Goal: Task Accomplishment & Management: Use online tool/utility

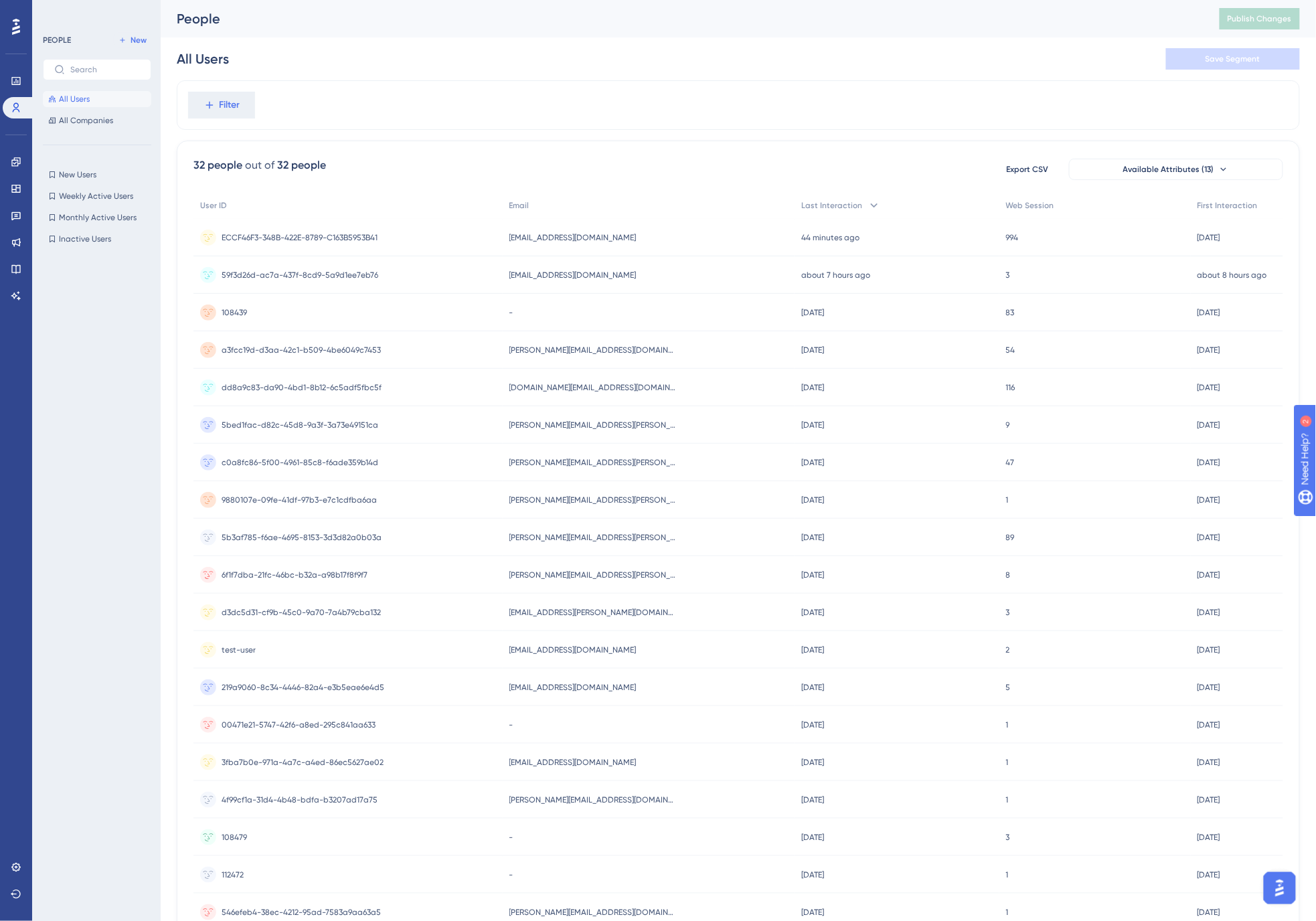
click at [617, 25] on div "People" at bounding box center [682, 18] width 1010 height 19
click at [18, 164] on icon at bounding box center [16, 161] width 8 height 8
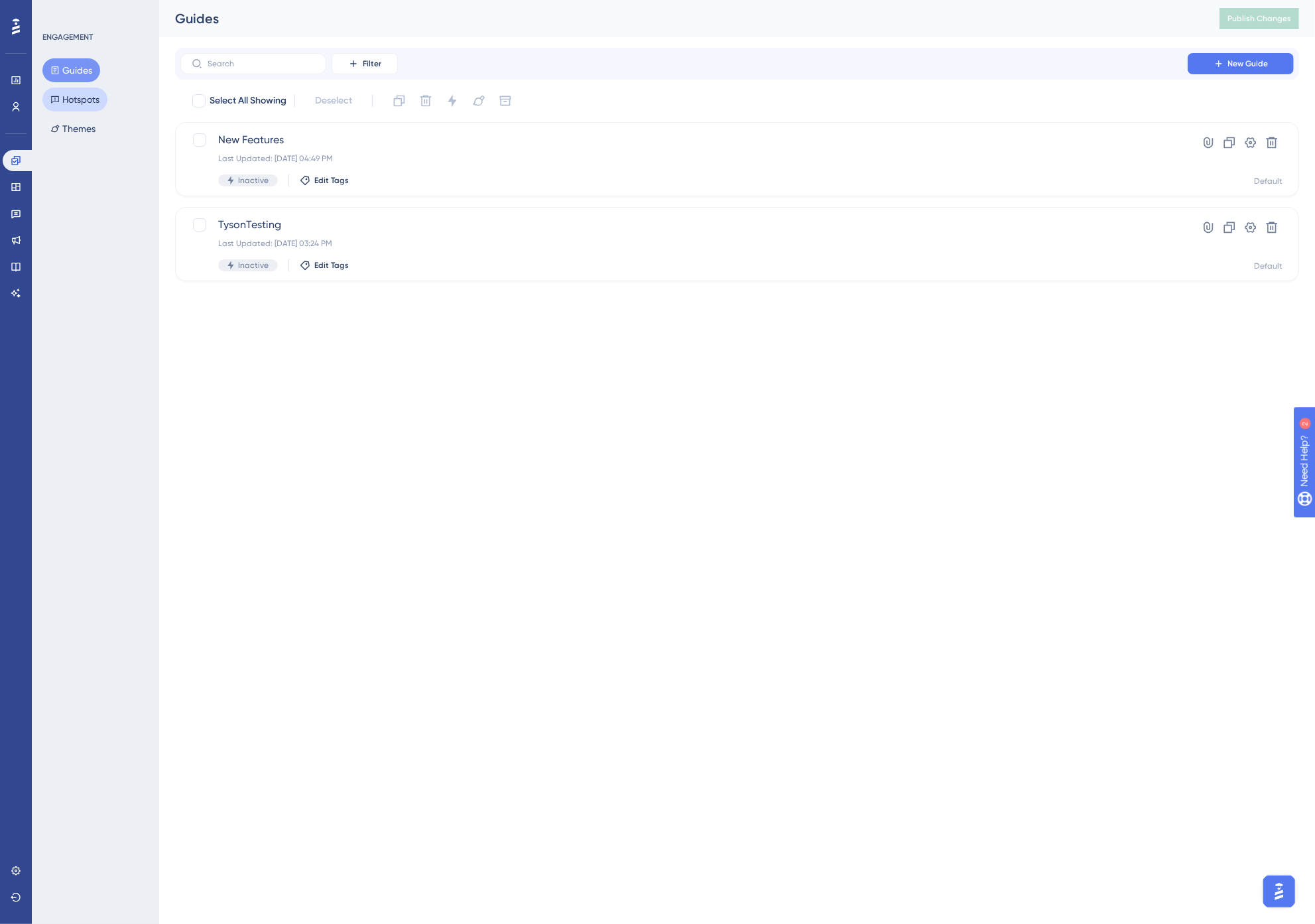
click at [74, 104] on button "Hotspots" at bounding box center [75, 99] width 65 height 24
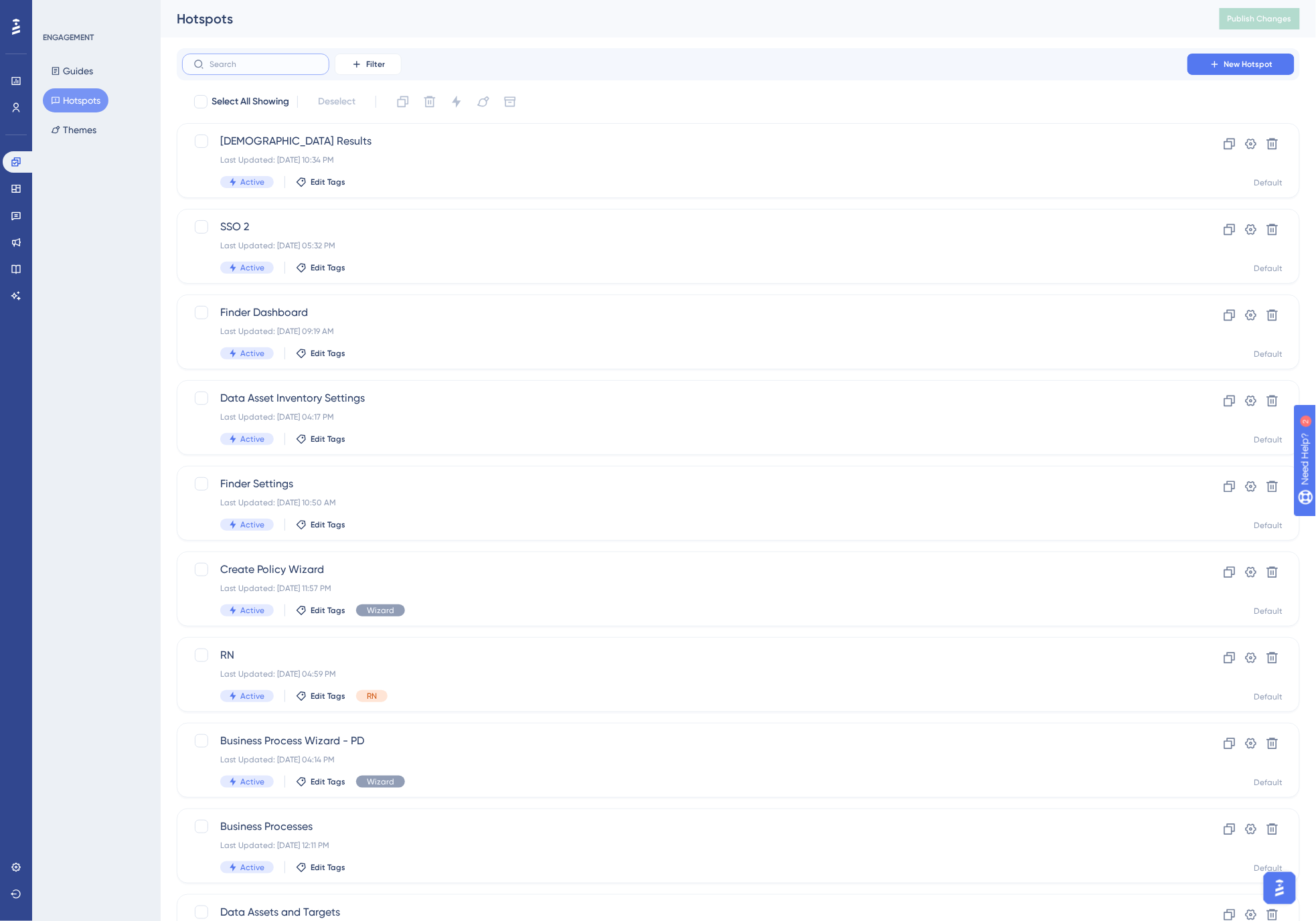
click at [279, 65] on input "text" at bounding box center [263, 64] width 108 height 9
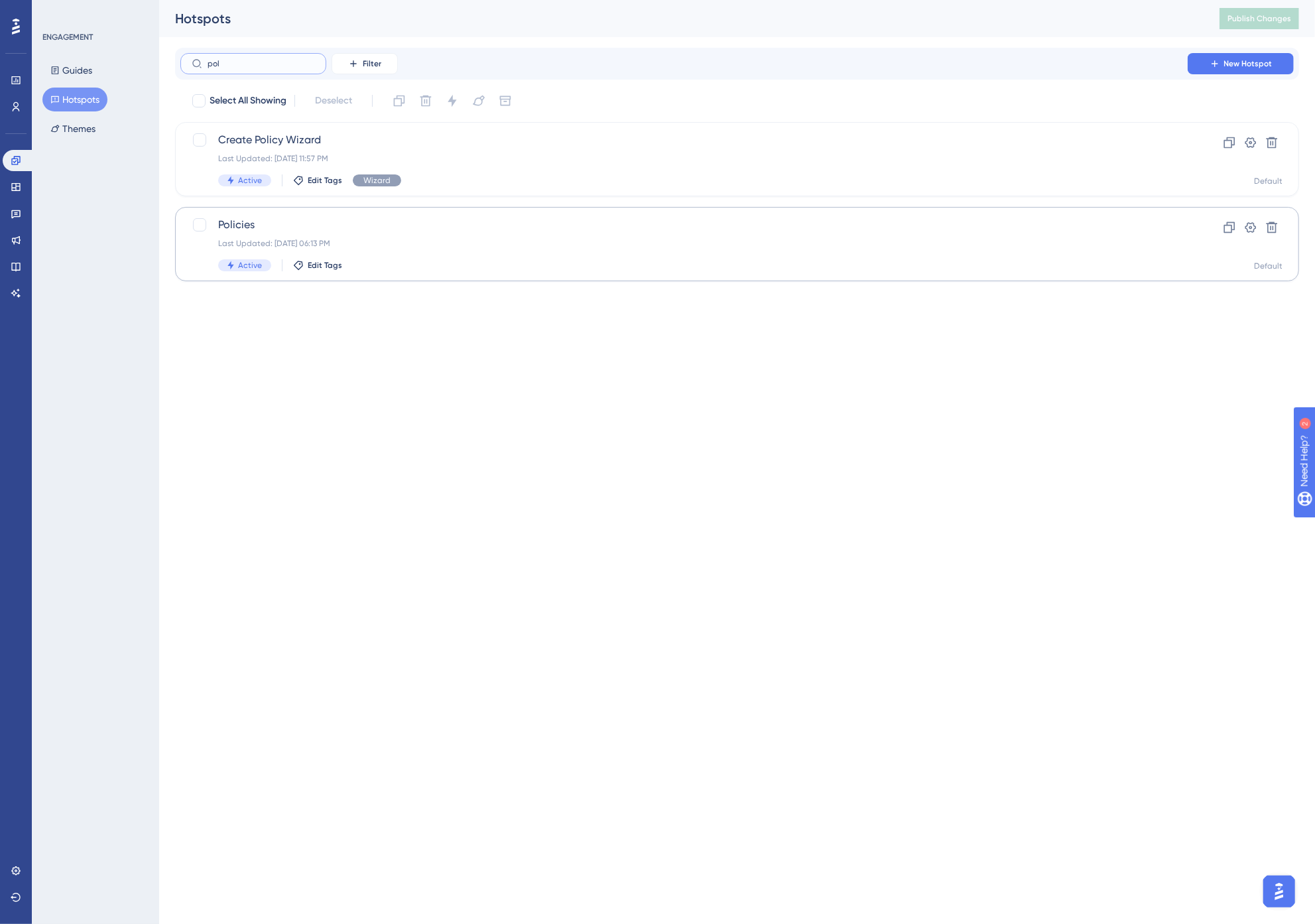
type input "pol"
click at [237, 235] on div "Policies Last Updated: Aug 18 2025, 06:13 PM Active Edit Tags" at bounding box center [684, 244] width 932 height 55
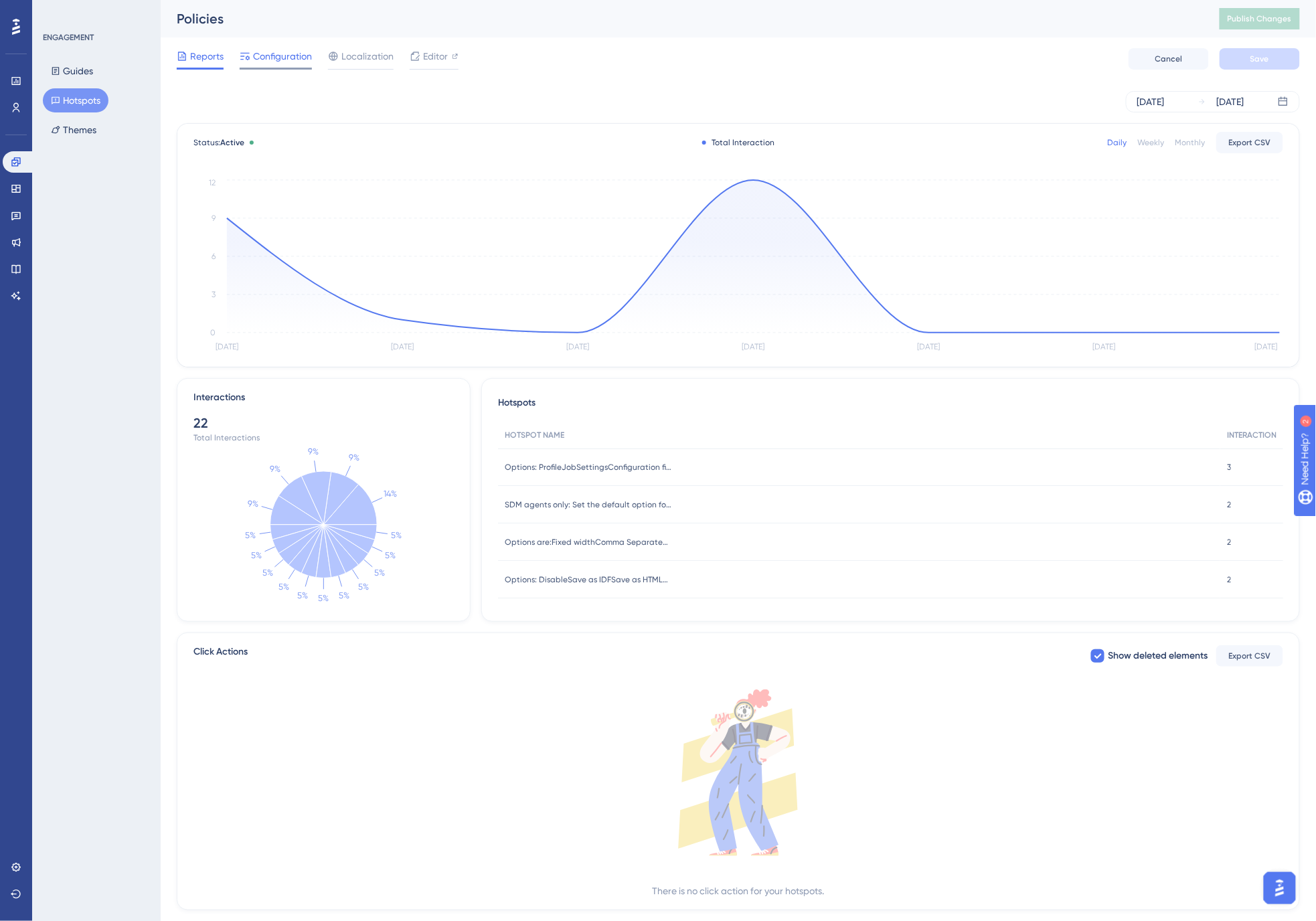
click at [261, 58] on span "Configuration" at bounding box center [282, 56] width 59 height 16
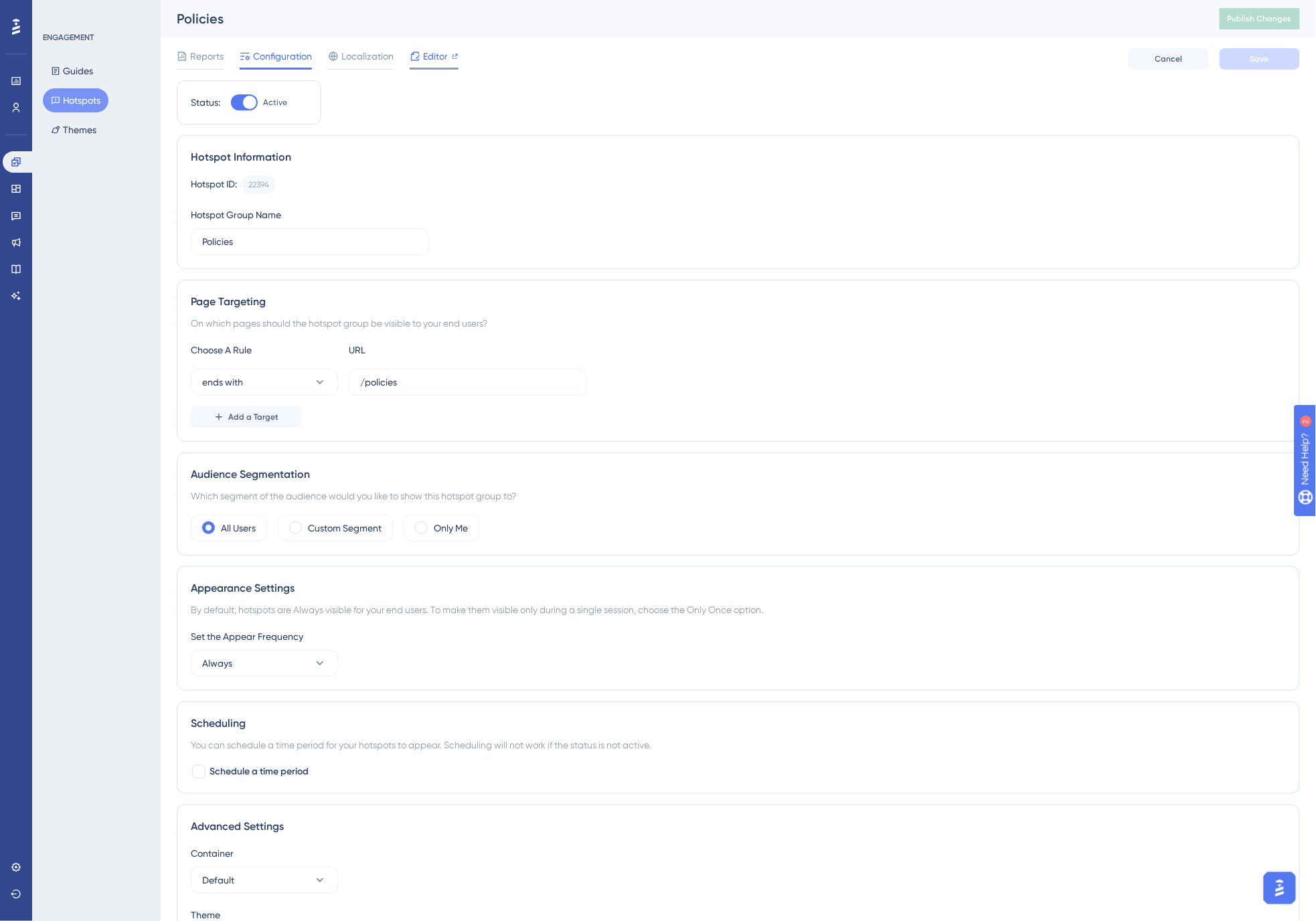
click at [431, 57] on span "Editor" at bounding box center [435, 56] width 25 height 16
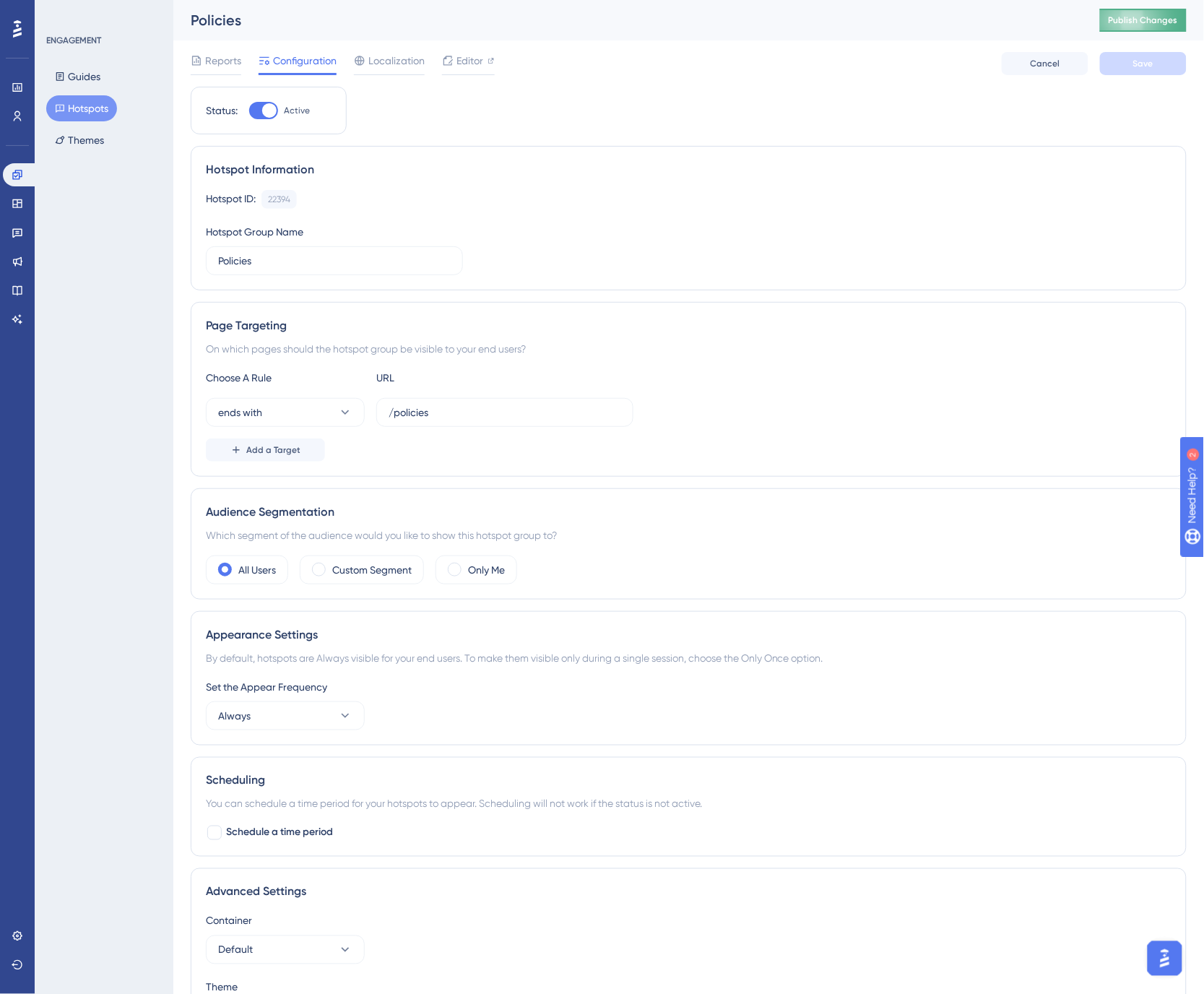
click at [1169, 14] on span "Publish Changes" at bounding box center [1143, 20] width 69 height 11
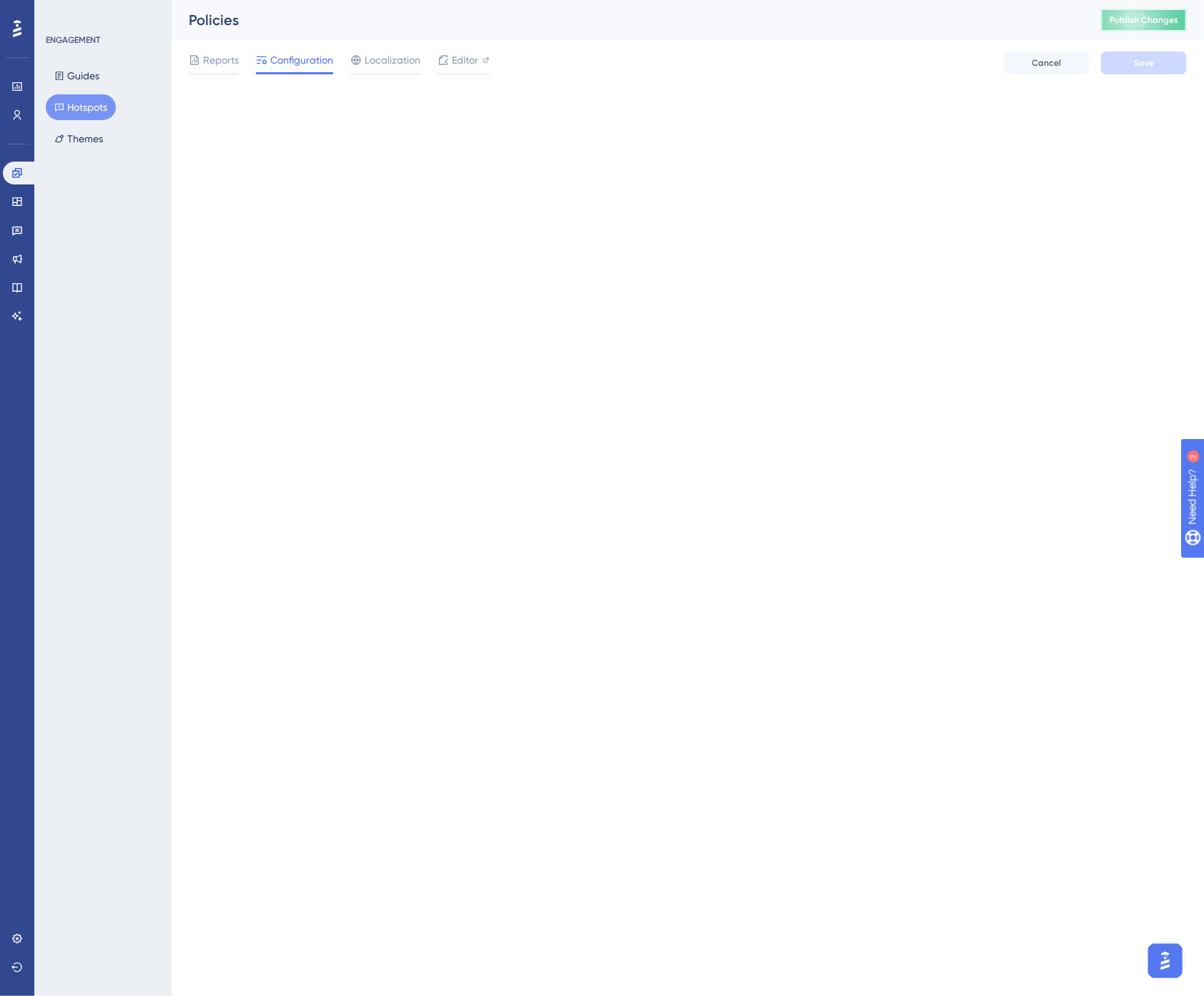
click at [1128, 13] on button "Publish Changes" at bounding box center [1144, 20] width 86 height 23
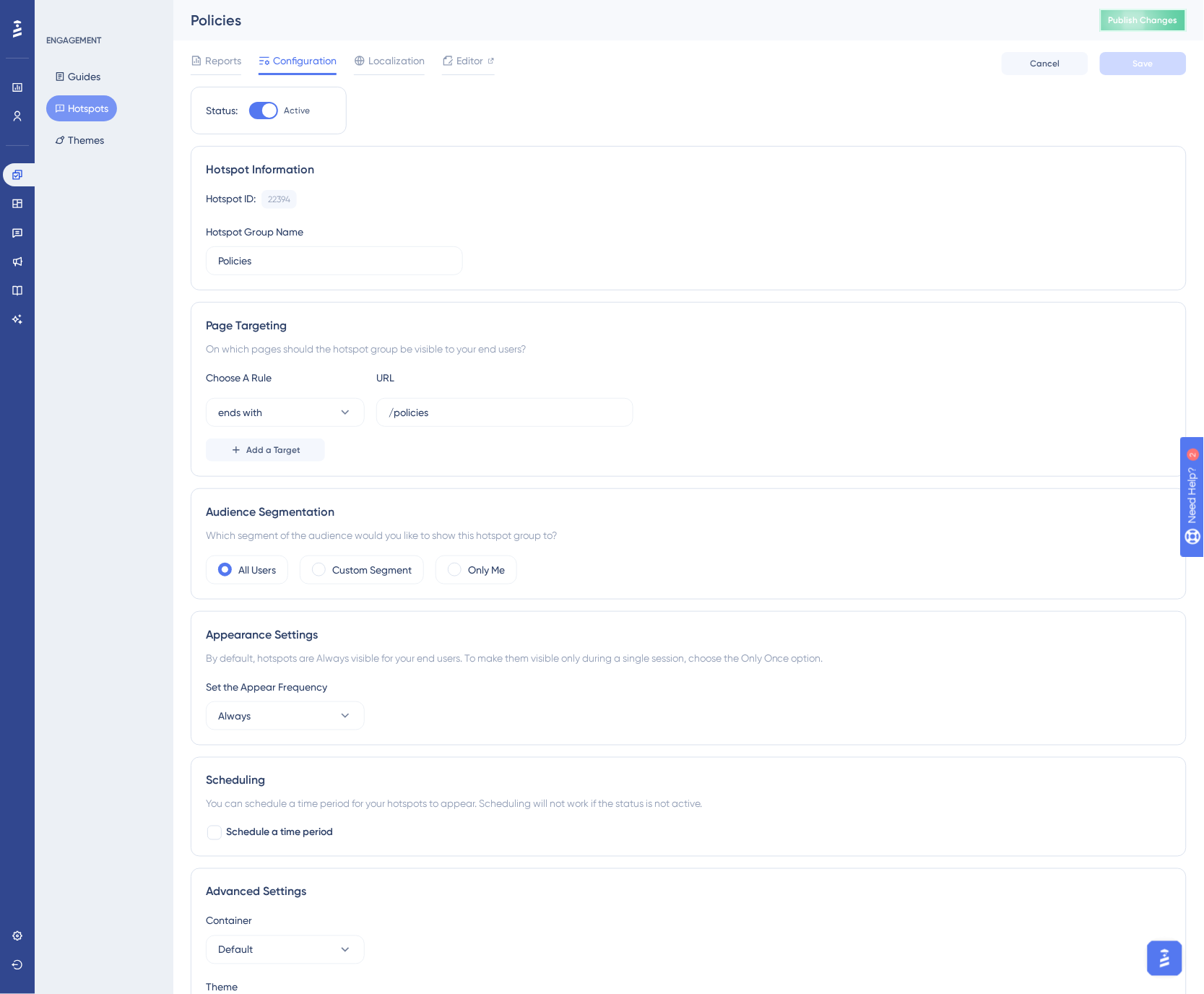
click at [1158, 21] on span "Publish Changes" at bounding box center [1143, 20] width 69 height 11
click at [1143, 10] on button "Publish Changes" at bounding box center [1144, 20] width 87 height 23
click at [1168, 21] on span "Publish Changes" at bounding box center [1143, 20] width 69 height 11
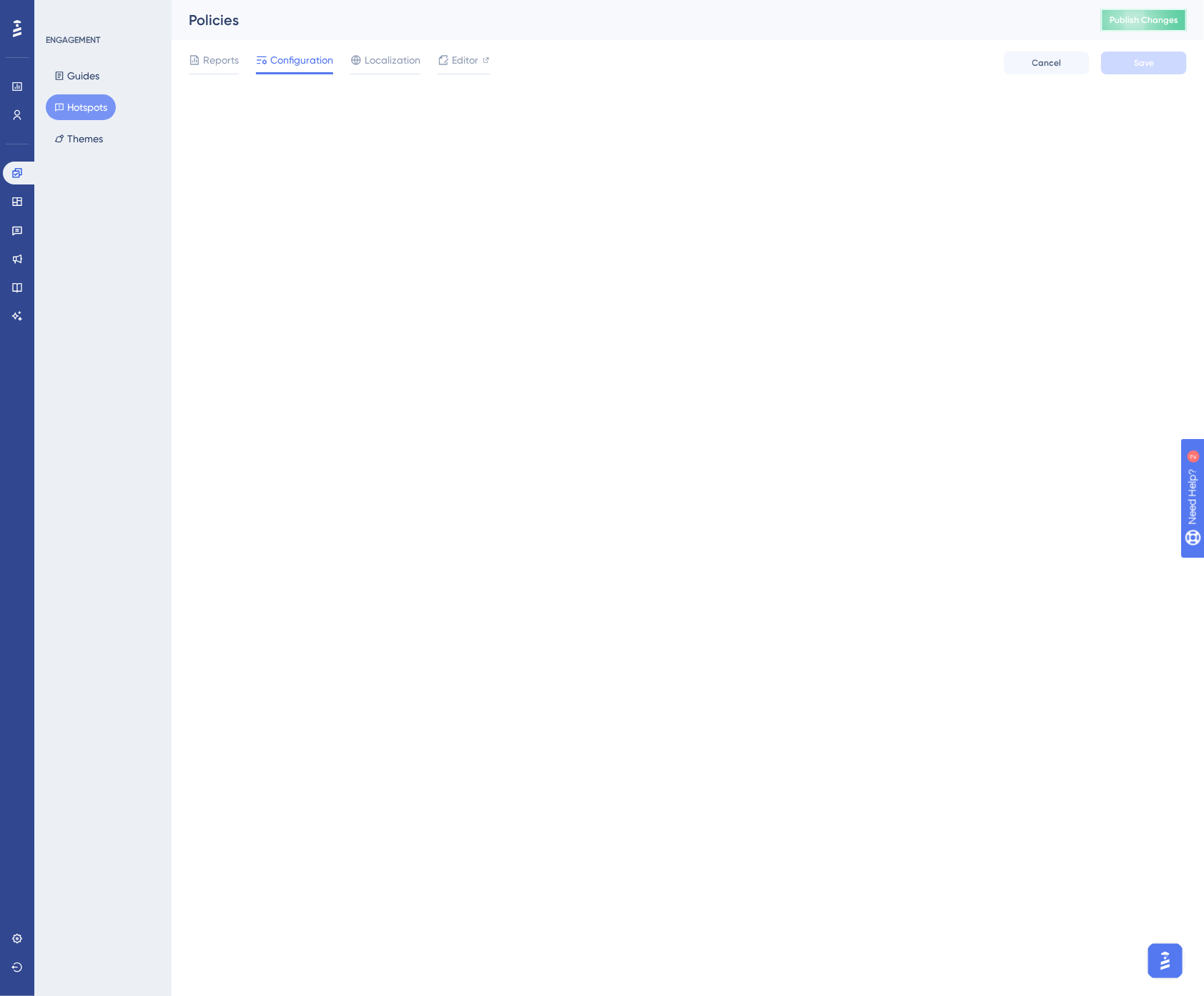
click at [1154, 23] on button "Publish Changes" at bounding box center [1144, 20] width 86 height 23
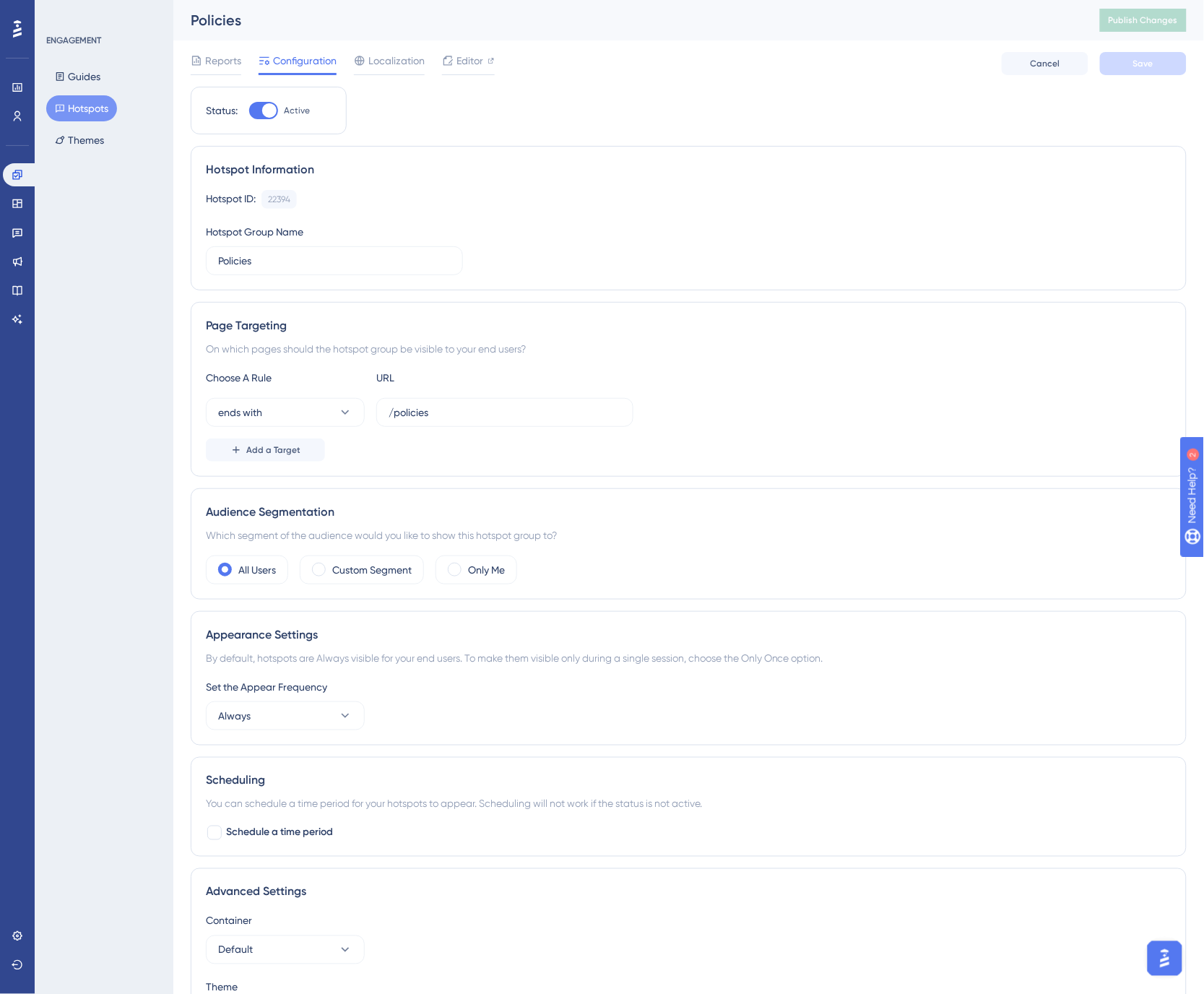
click at [613, 21] on div "Policies" at bounding box center [627, 20] width 873 height 21
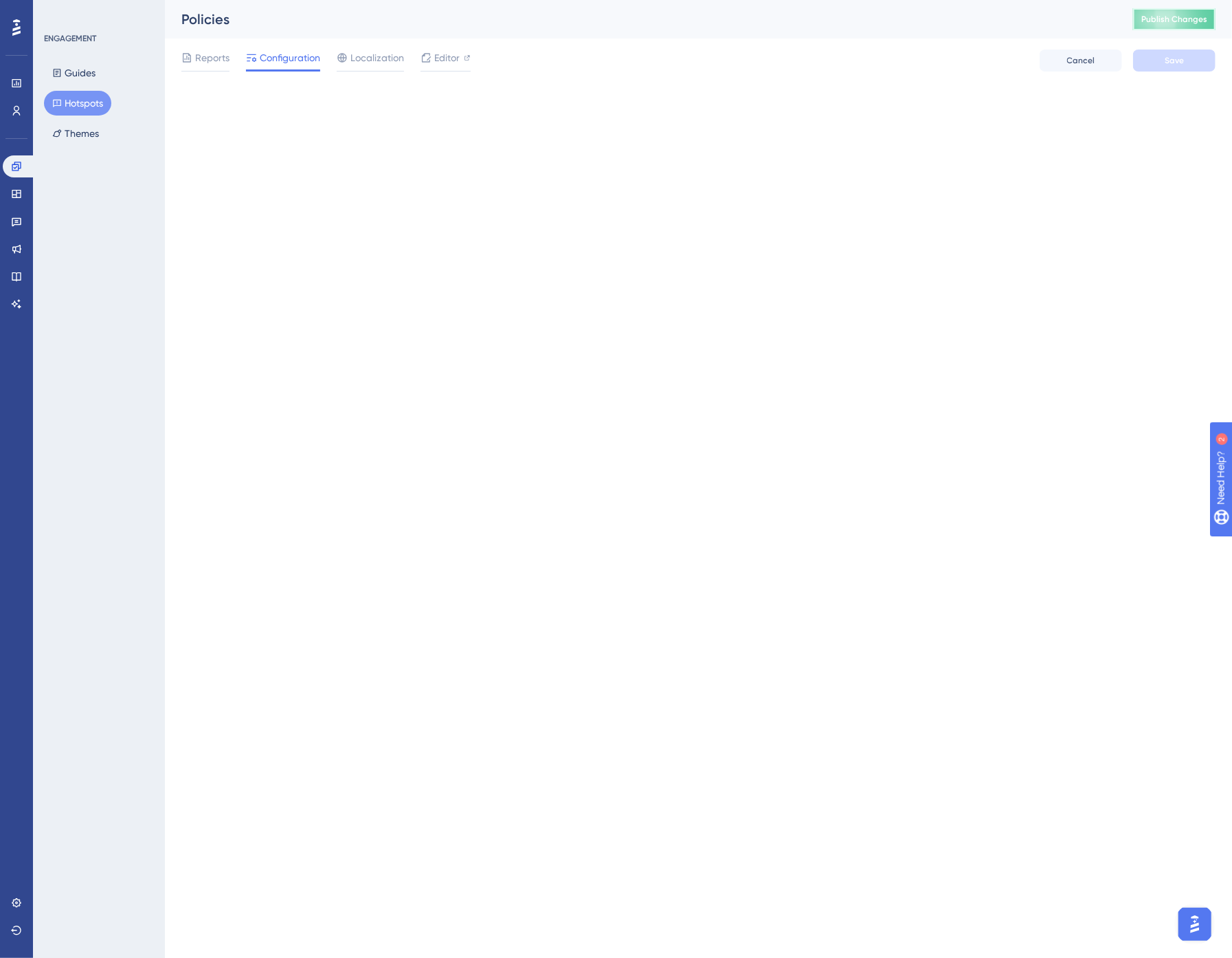
click at [1193, 18] on span "Publish Changes" at bounding box center [1174, 19] width 66 height 11
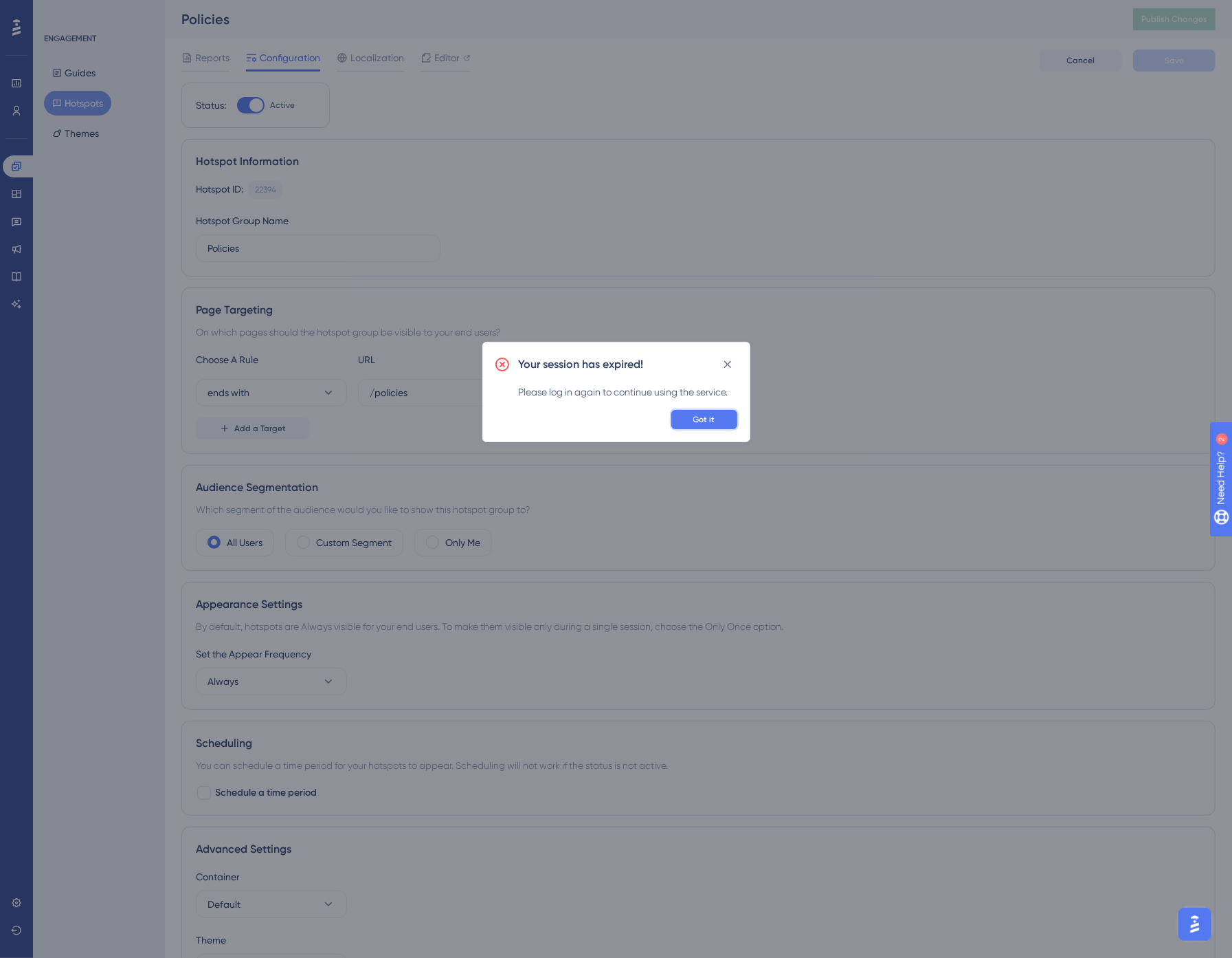
click at [719, 422] on button "Got it" at bounding box center [704, 419] width 69 height 22
